Goal: Information Seeking & Learning: Understand process/instructions

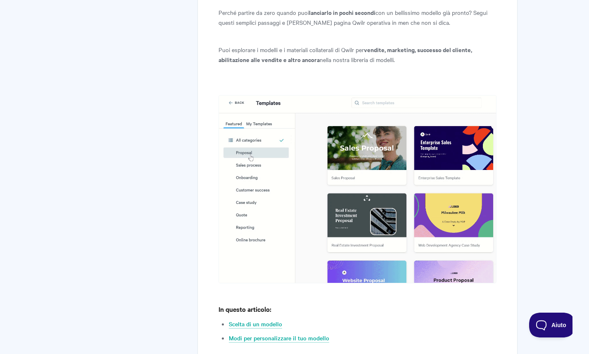
scroll to position [155, 0]
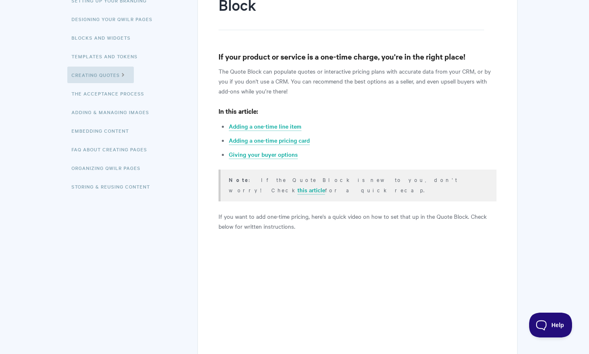
scroll to position [138, 0]
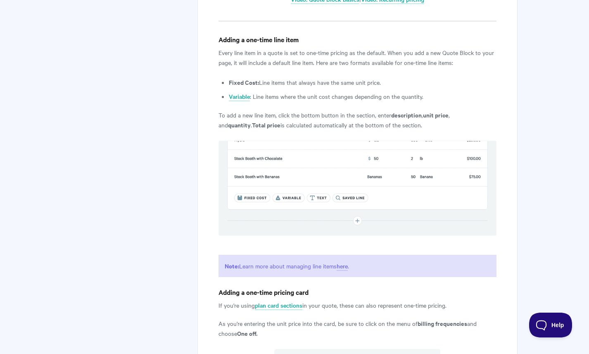
scroll to position [548, 0]
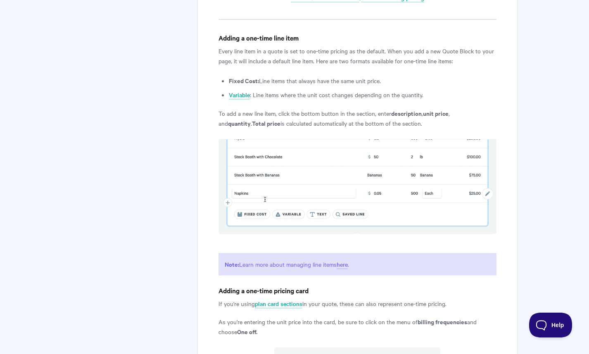
click at [276, 76] on li "Fixed Cost: Line items that always have the same unit price." at bounding box center [363, 81] width 268 height 10
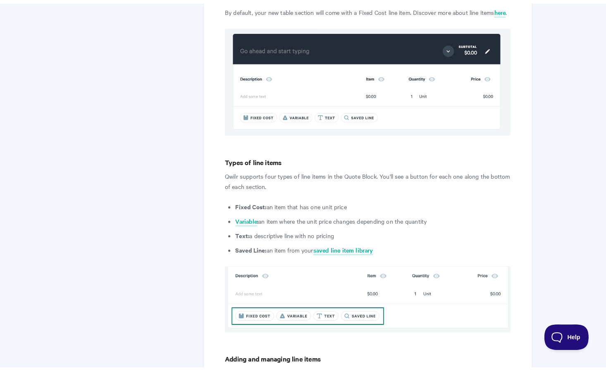
scroll to position [585, 0]
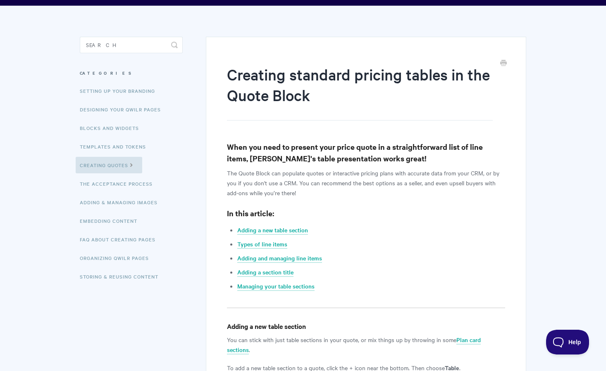
scroll to position [0, 0]
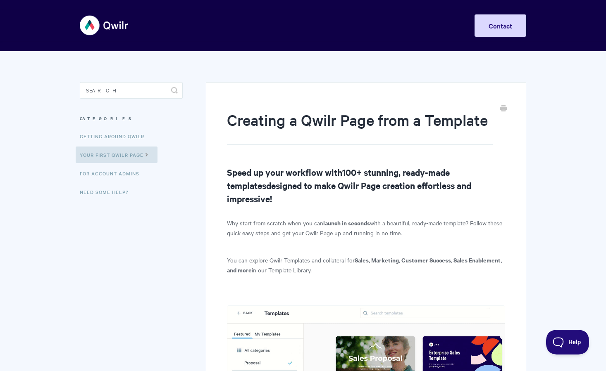
click at [96, 35] on img at bounding box center [104, 25] width 49 height 31
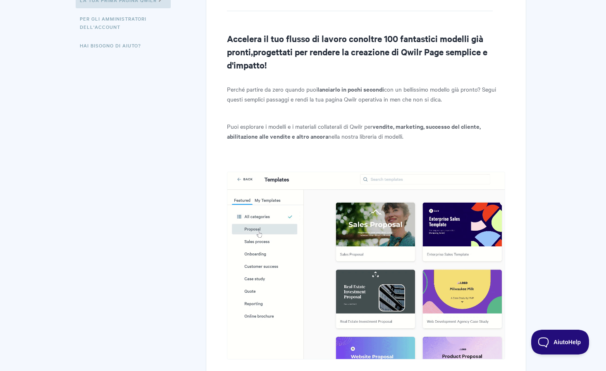
scroll to position [156, 0]
